Goal: Navigation & Orientation: Find specific page/section

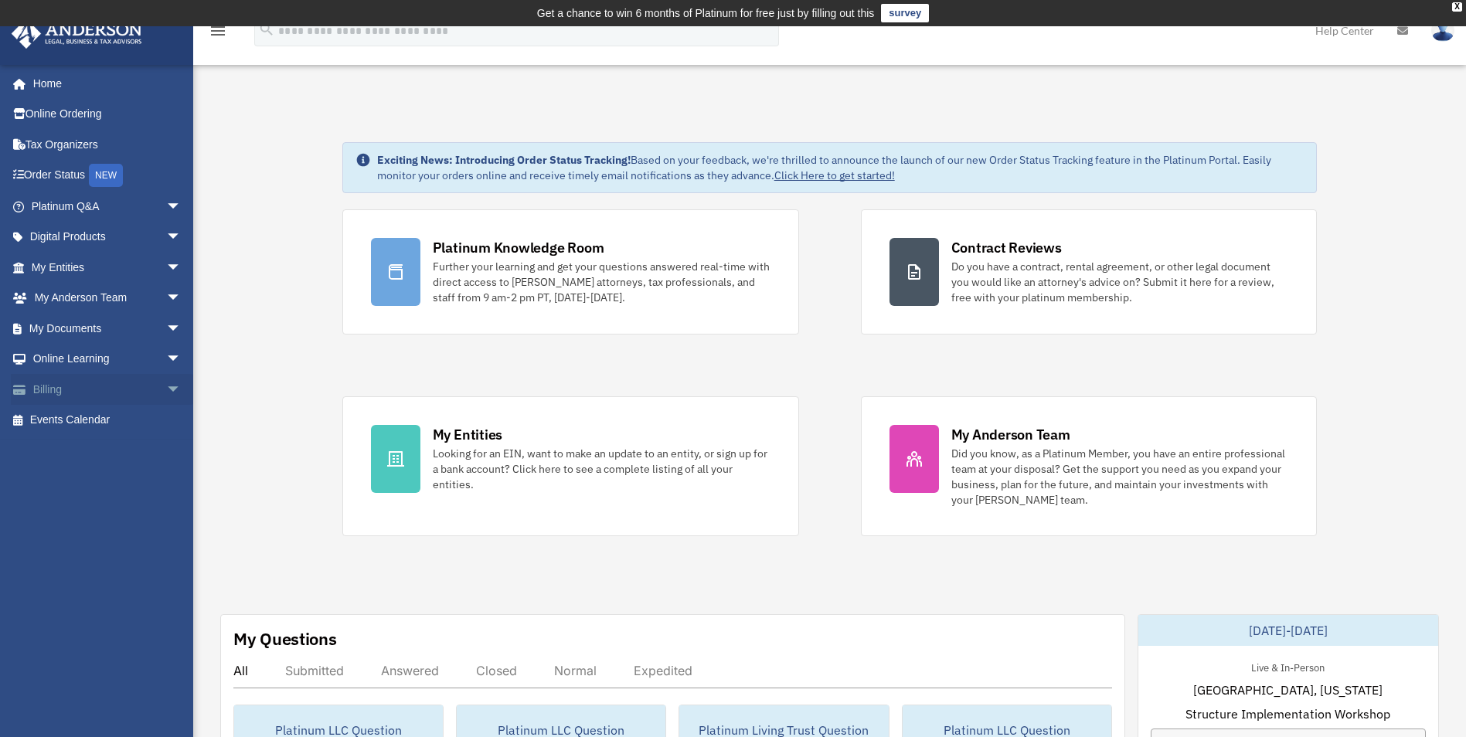
click at [63, 387] on link "Billing arrow_drop_down" at bounding box center [108, 389] width 194 height 31
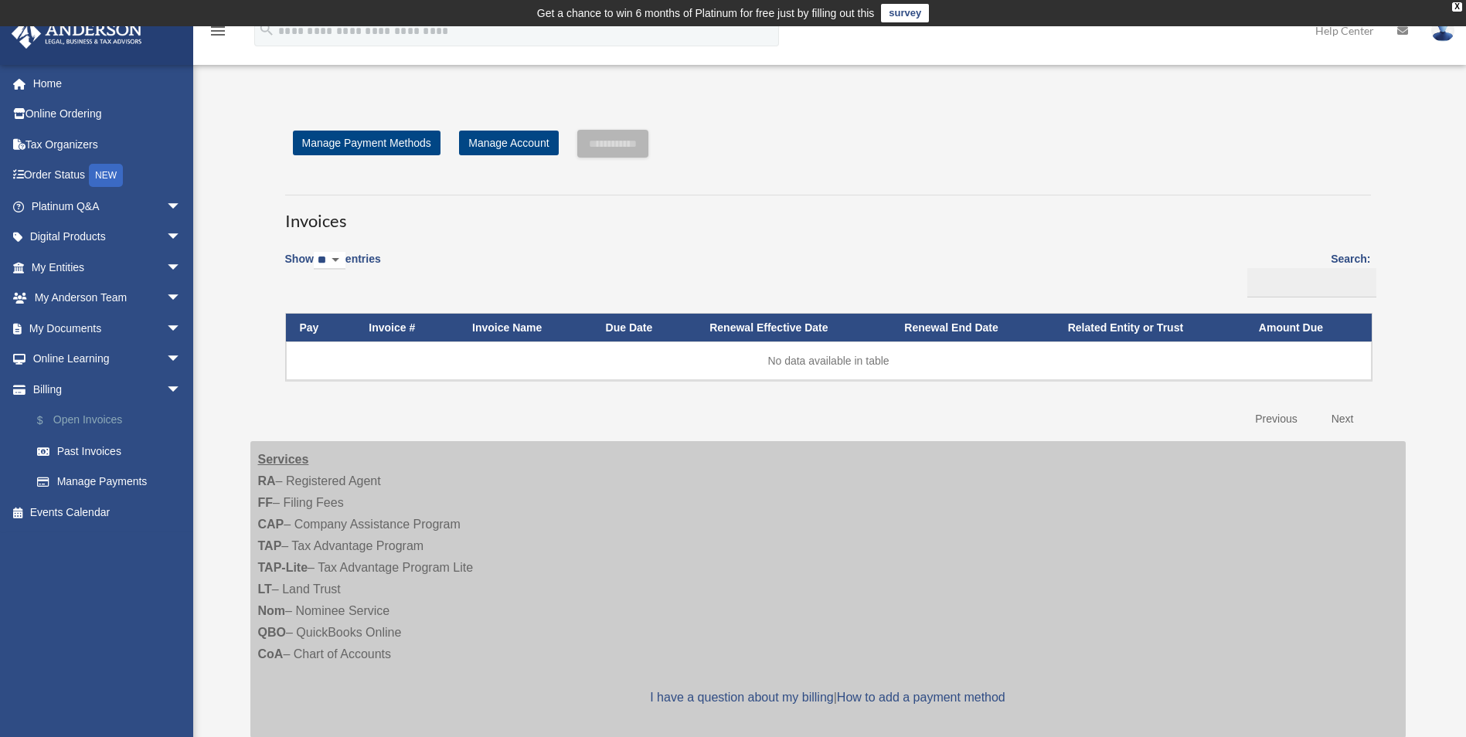
click at [72, 421] on link "$ Open Invoices" at bounding box center [113, 421] width 183 height 32
click at [53, 80] on link "Home" at bounding box center [108, 83] width 194 height 31
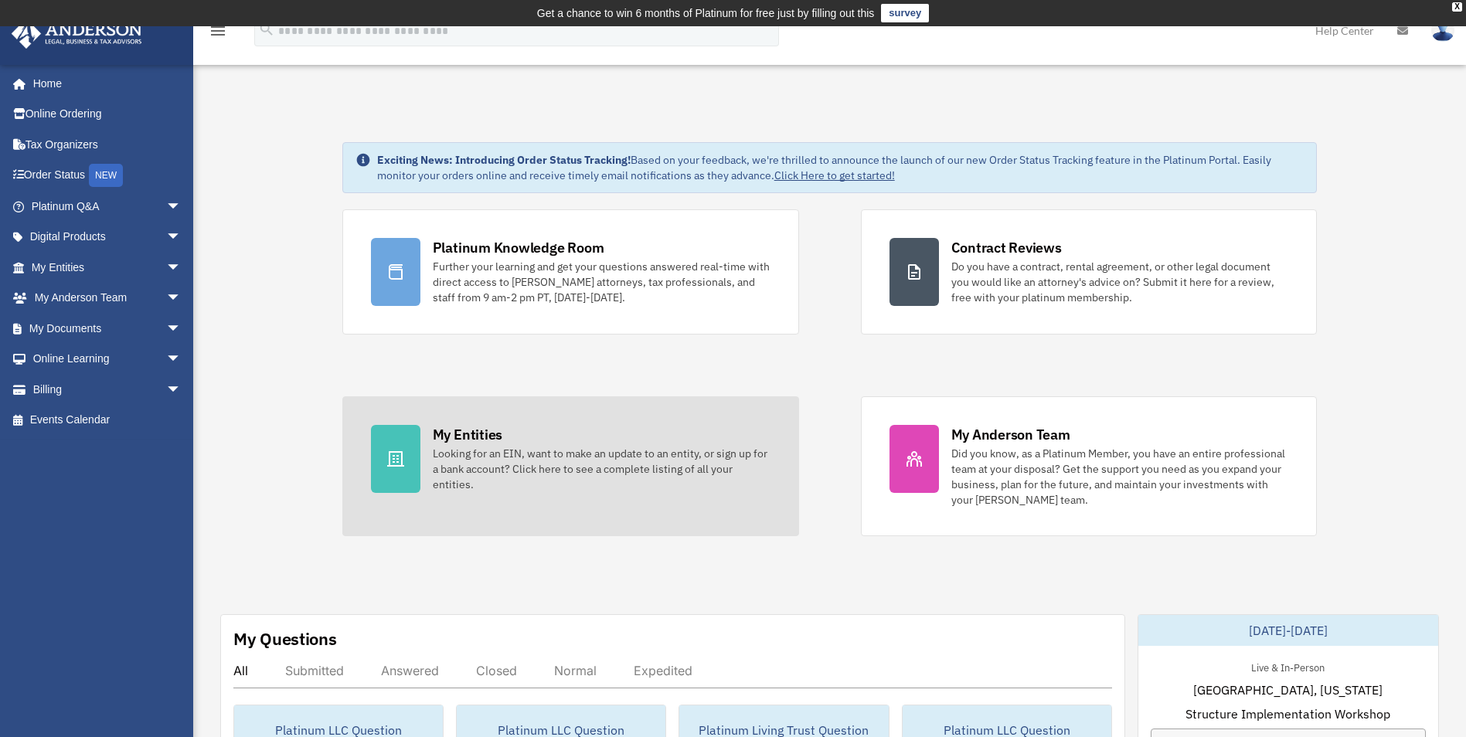
click at [486, 444] on div "My Entities" at bounding box center [468, 434] width 70 height 19
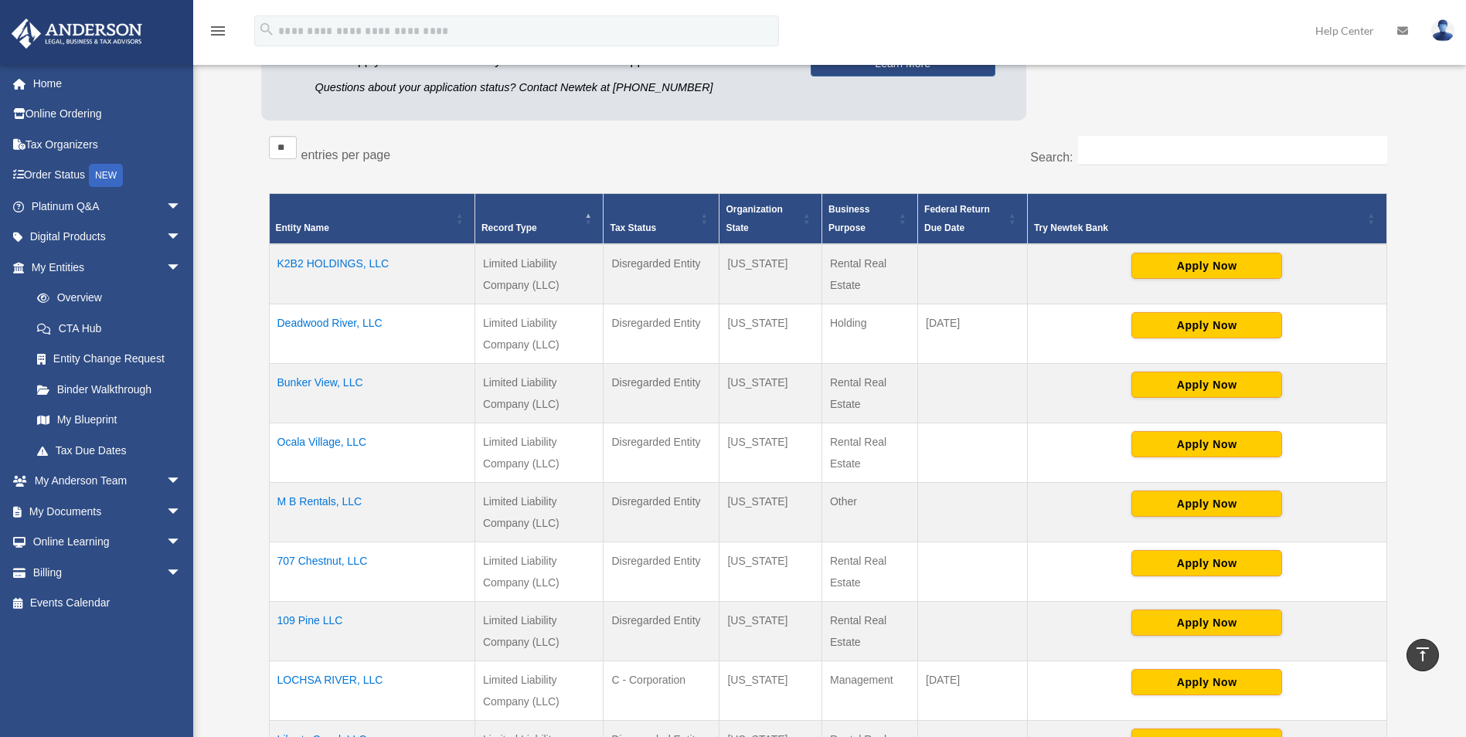
scroll to position [272, 0]
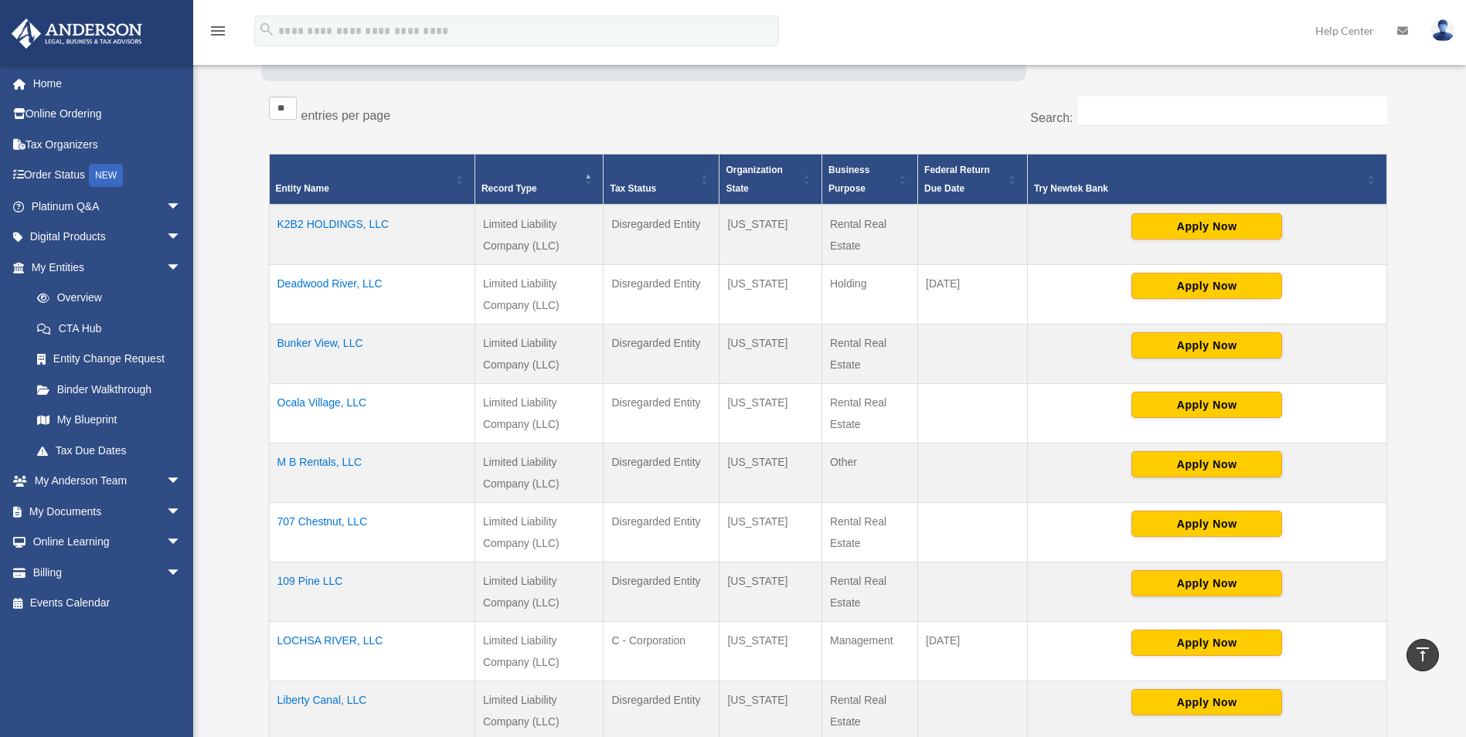
click at [325, 459] on td "M B Rentals, LLC" at bounding box center [372, 473] width 206 height 60
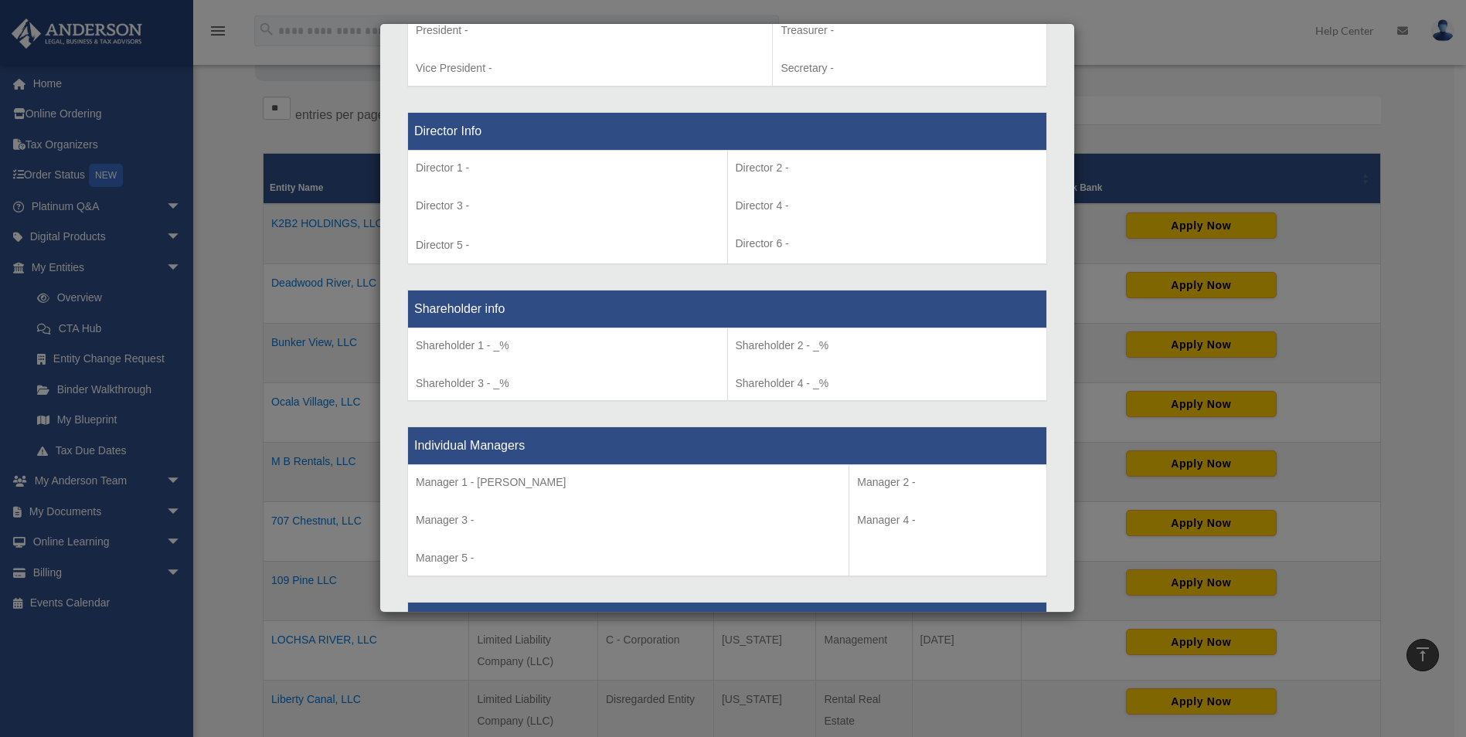
scroll to position [1082, 0]
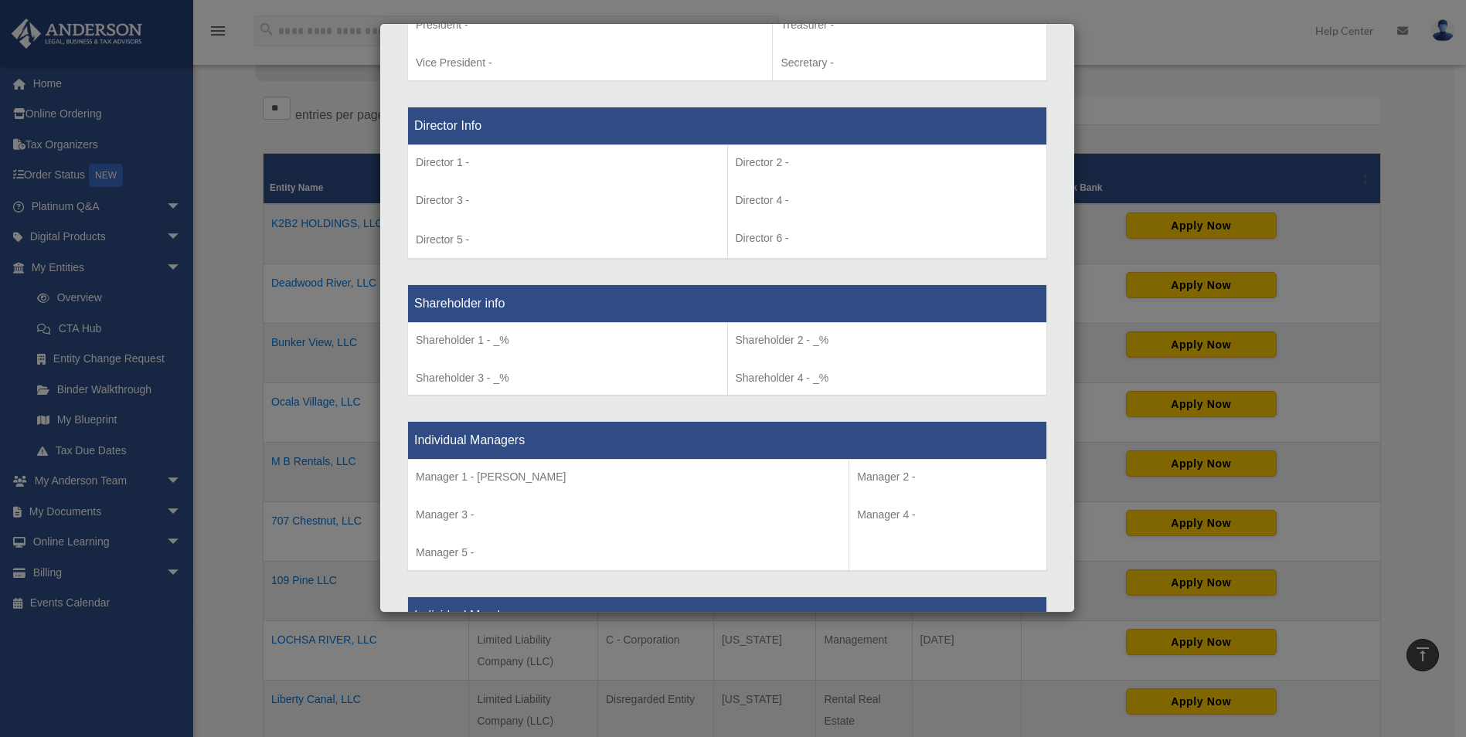
click at [495, 339] on p "Shareholder 1 - _%" at bounding box center [568, 340] width 304 height 19
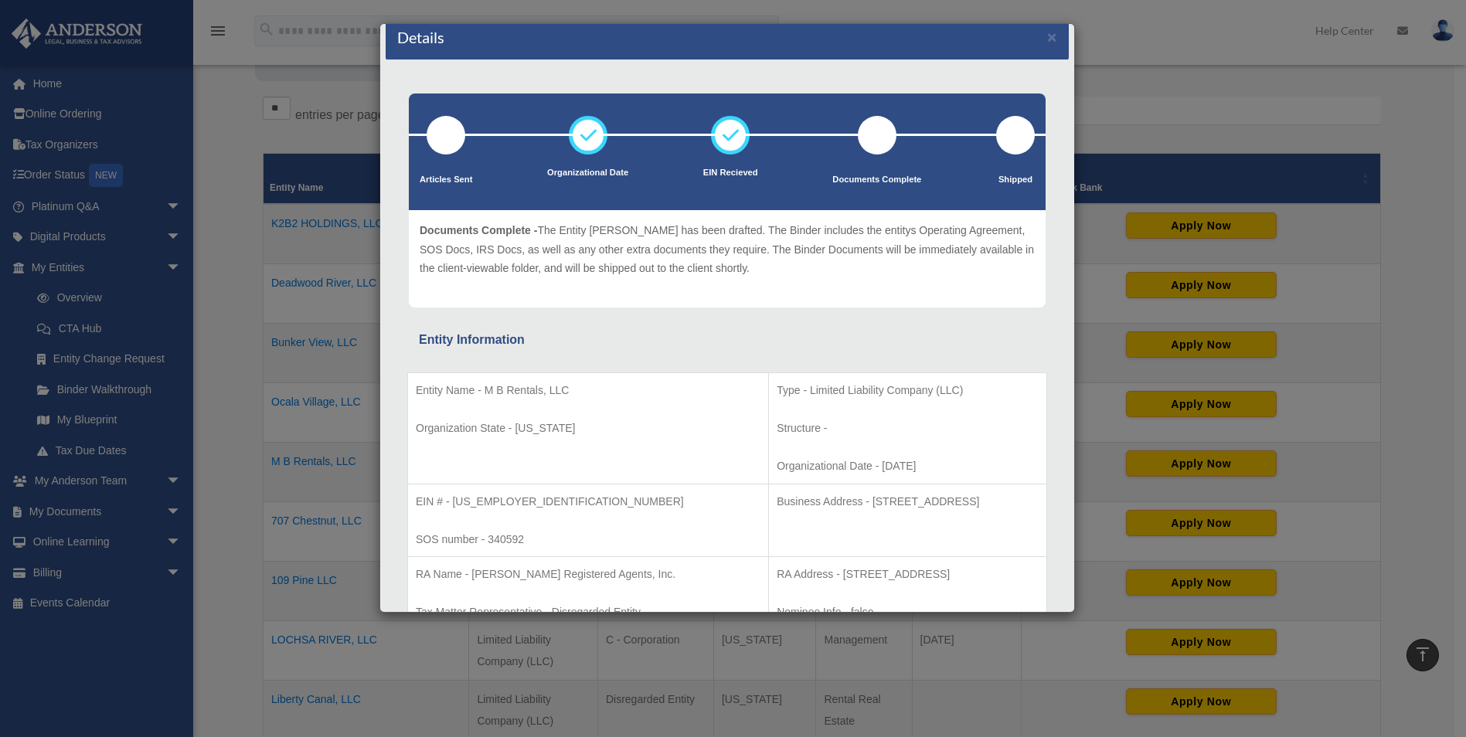
scroll to position [0, 0]
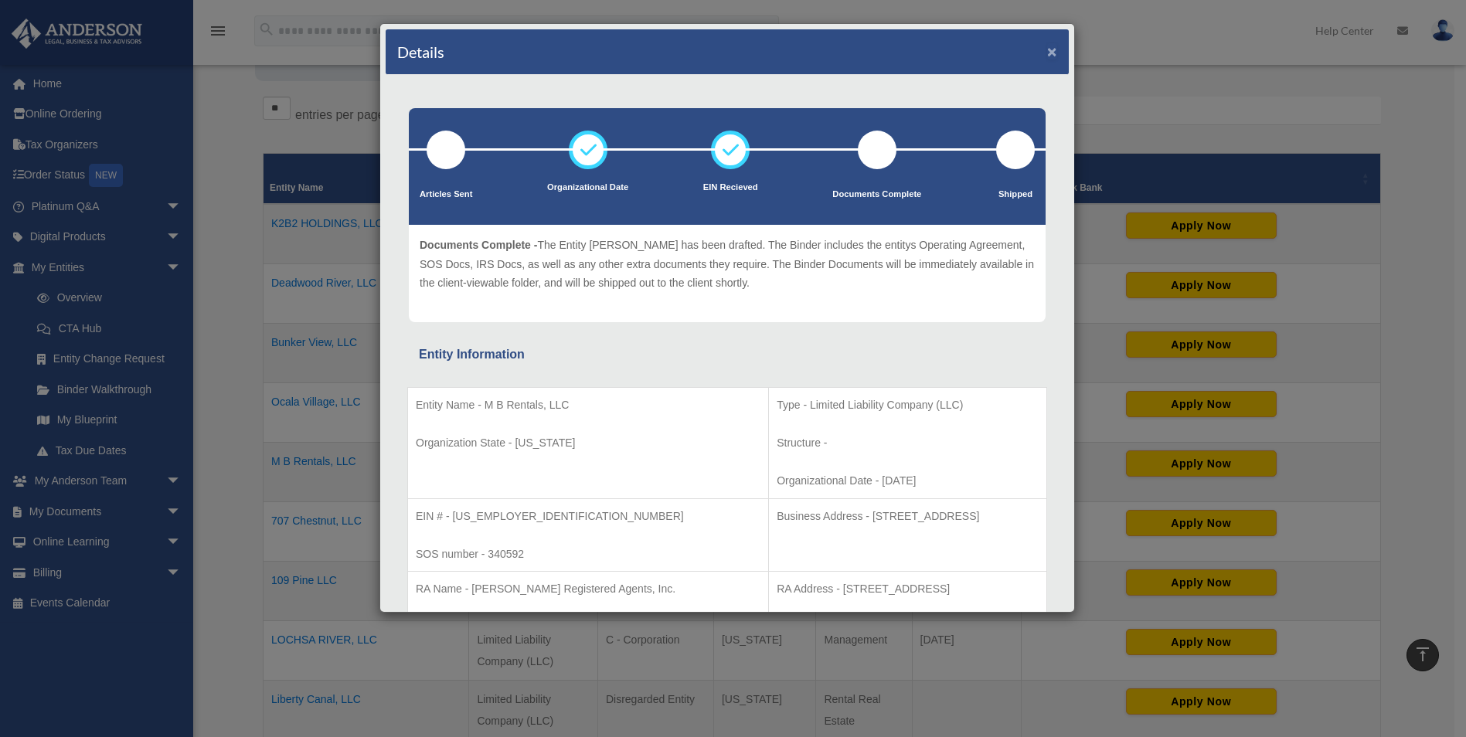
click at [1047, 51] on button "×" at bounding box center [1052, 51] width 10 height 16
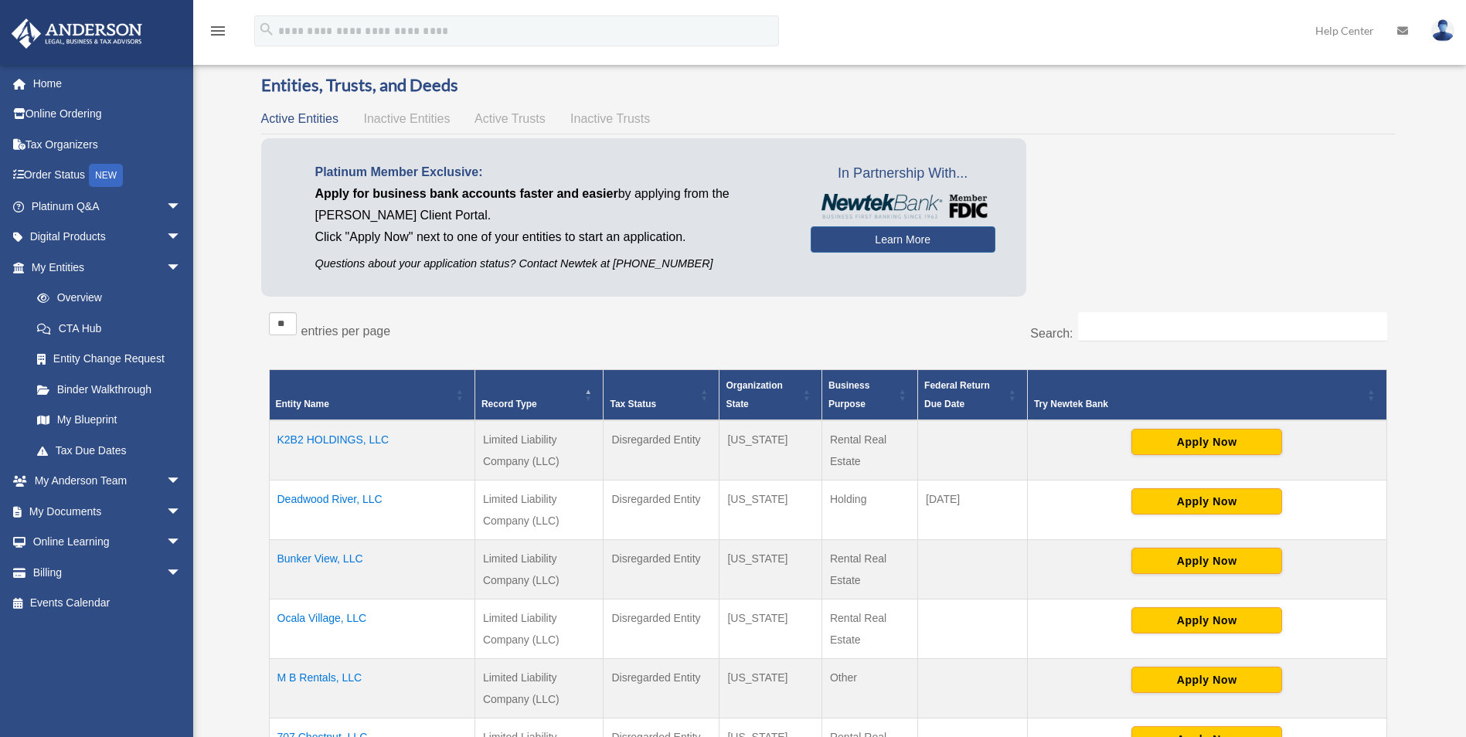
scroll to position [55, 0]
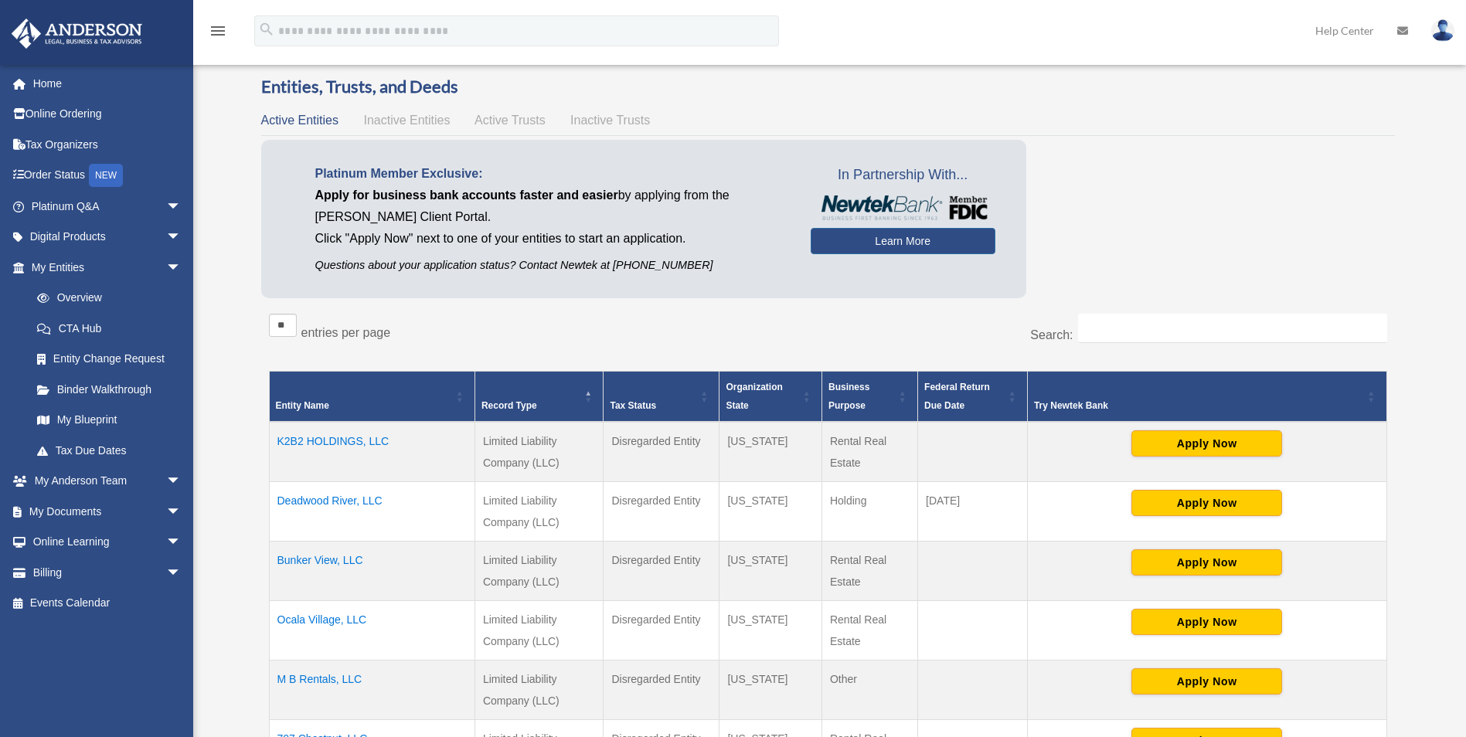
click at [1441, 30] on img at bounding box center [1442, 30] width 23 height 22
click at [1168, 135] on link "Logout" at bounding box center [1211, 135] width 155 height 32
